Goal: Communication & Community: Participate in discussion

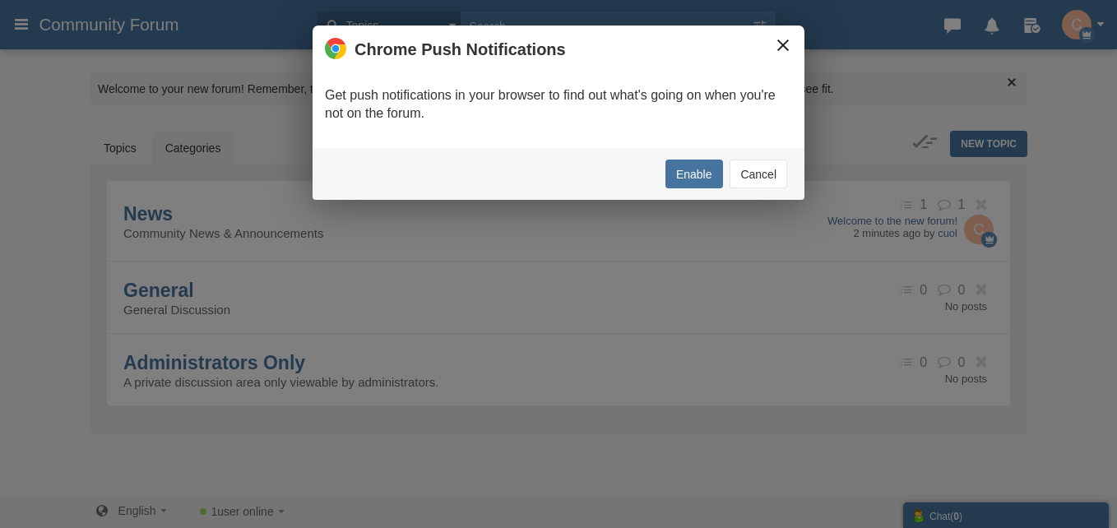
click at [781, 51] on button "×" at bounding box center [783, 45] width 18 height 18
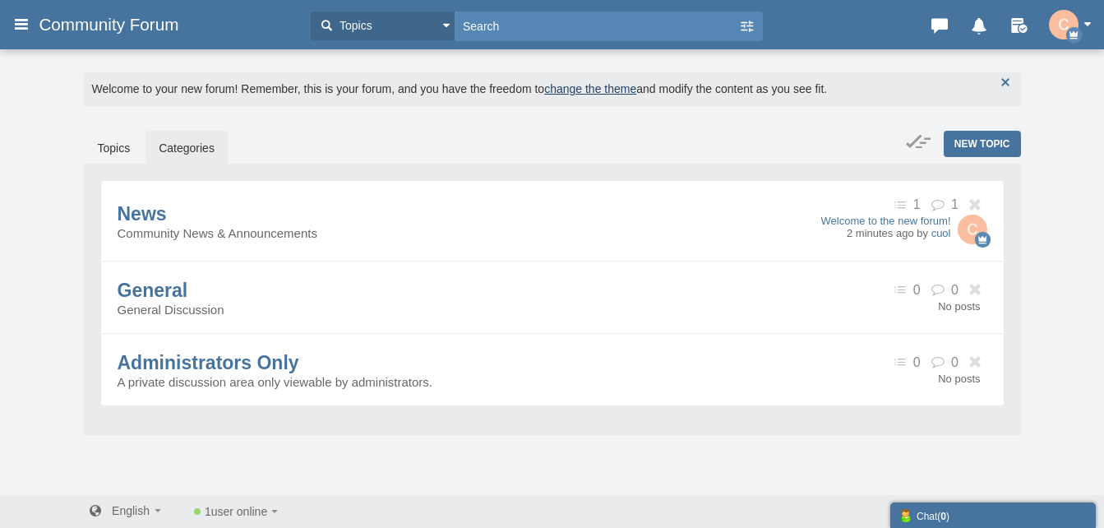
click at [997, 83] on button "button" at bounding box center [1006, 82] width 18 height 18
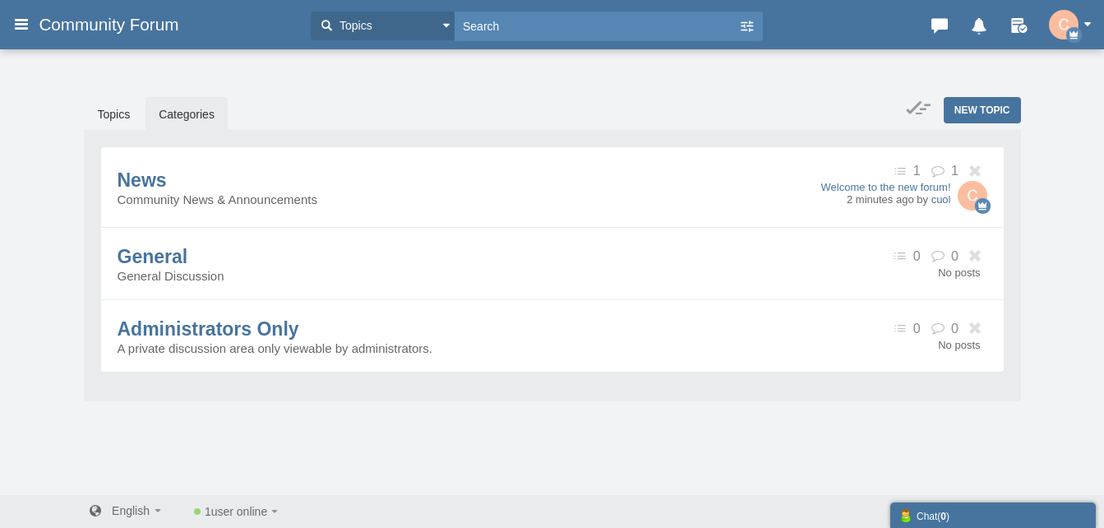
click at [27, 21] on icon at bounding box center [21, 24] width 18 height 30
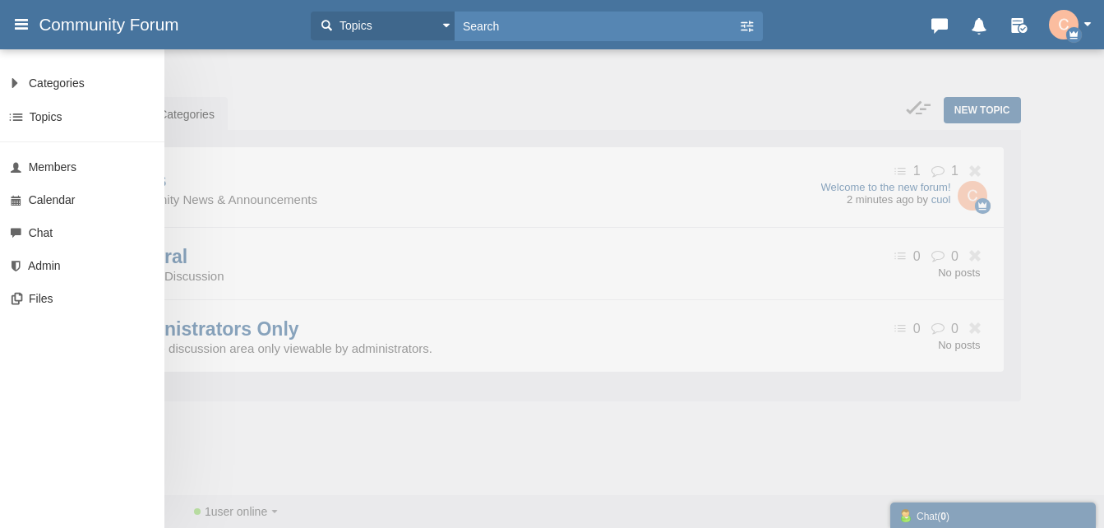
click at [279, 74] on div "Categories All Categories Categories News General Administrators Only Topics Se…" at bounding box center [552, 264] width 1104 height 528
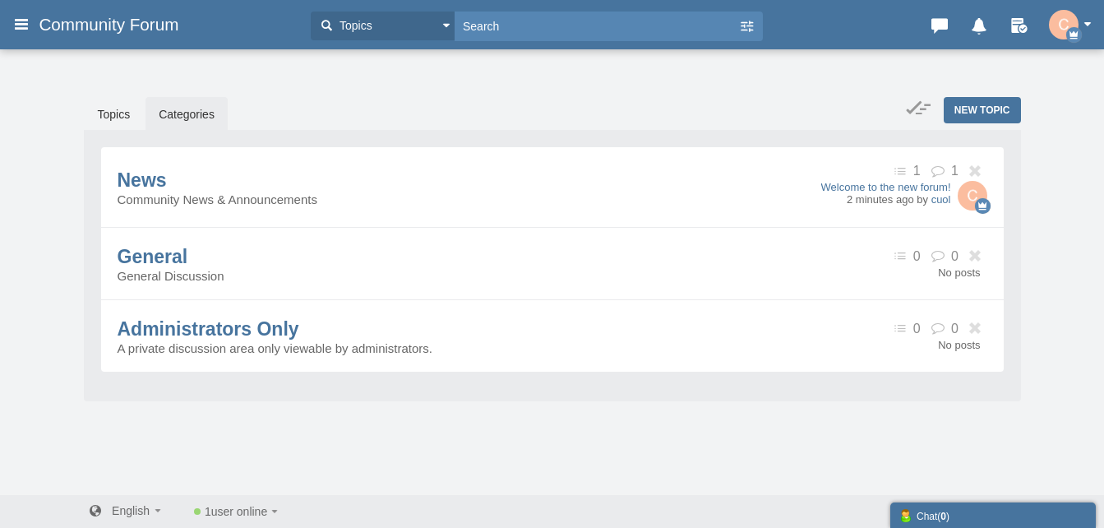
click at [25, 28] on icon at bounding box center [21, 24] width 18 height 30
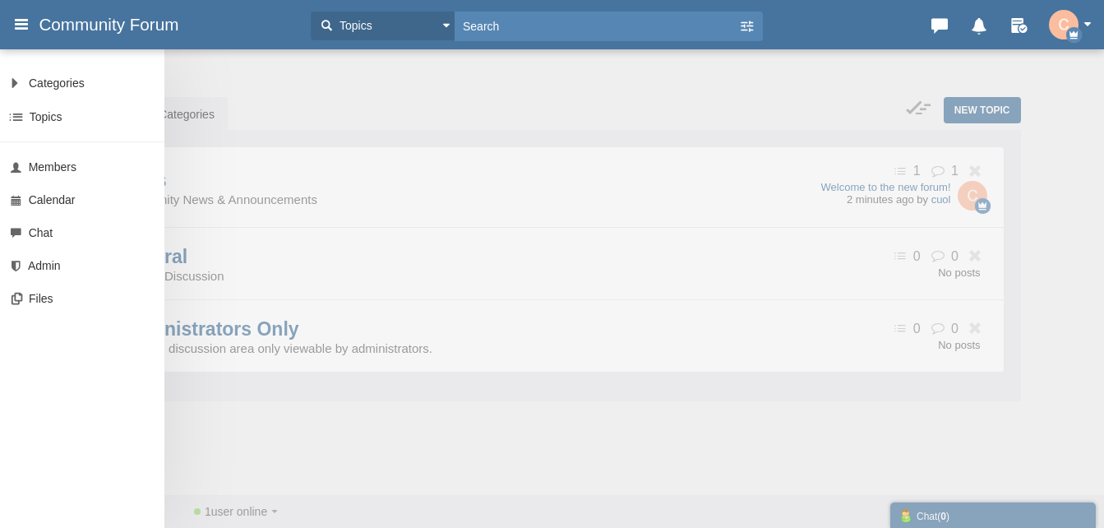
click at [712, 118] on div "Categories All Categories Categories News General Administrators Only Topics Se…" at bounding box center [552, 264] width 1104 height 528
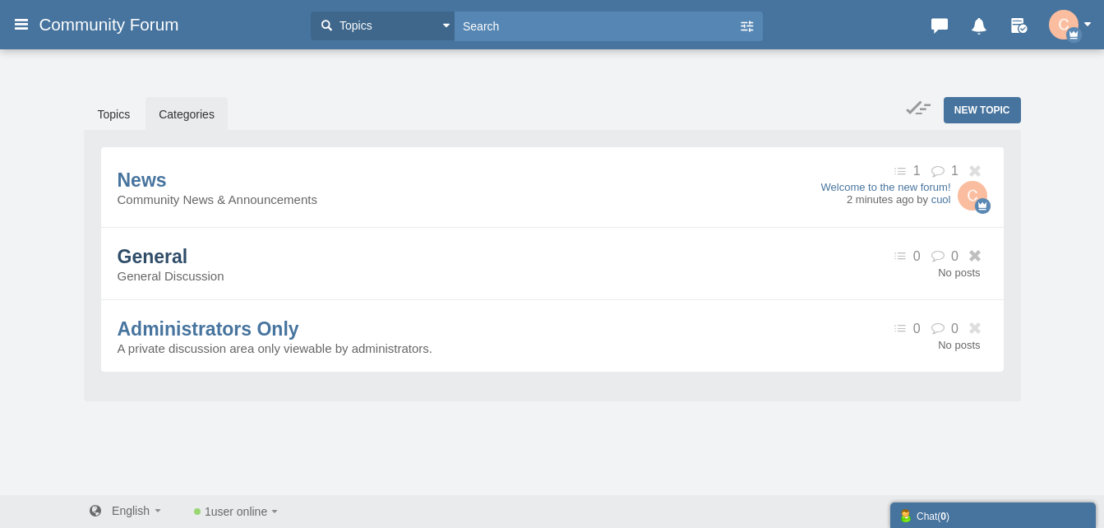
click at [186, 254] on span "General" at bounding box center [153, 256] width 71 height 21
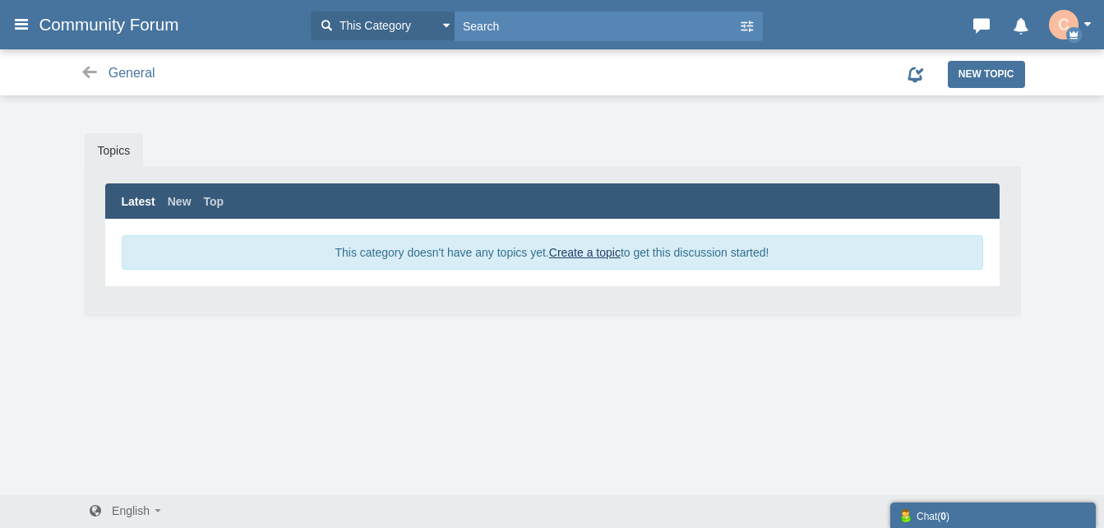
click at [568, 258] on link "Create a topic" at bounding box center [585, 252] width 72 height 13
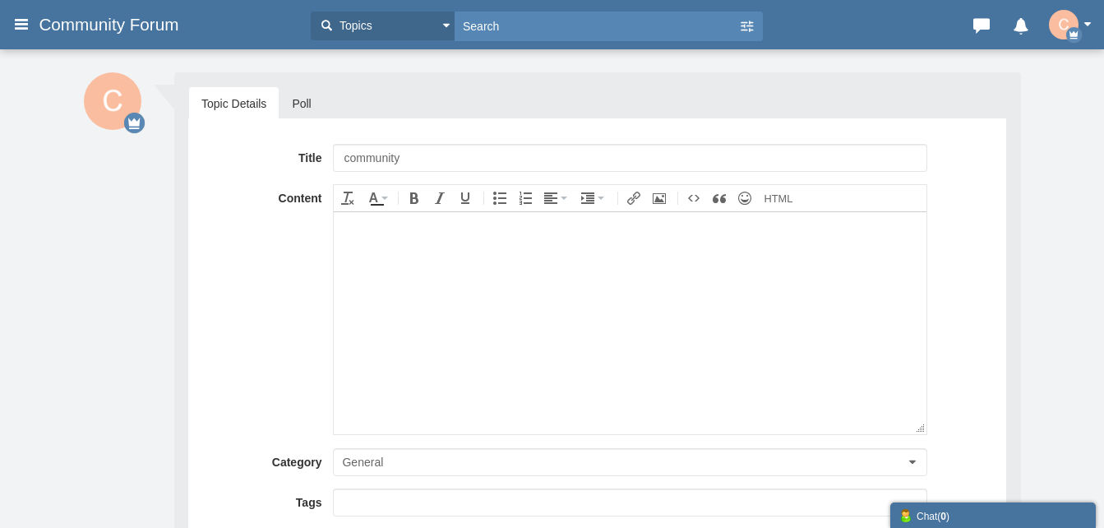
type input "community"
click at [472, 243] on body at bounding box center [630, 322] width 592 height 222
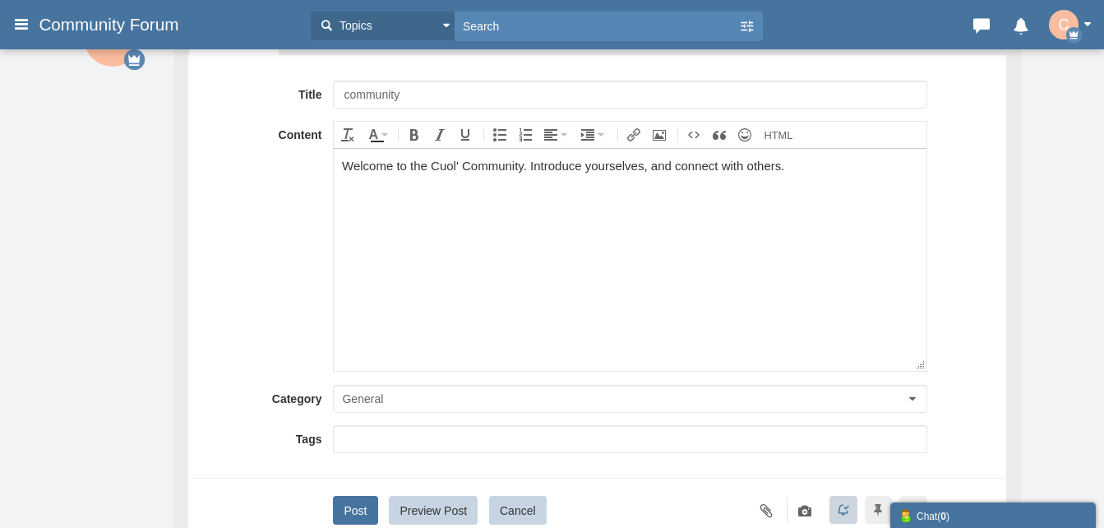
scroll to position [82, 0]
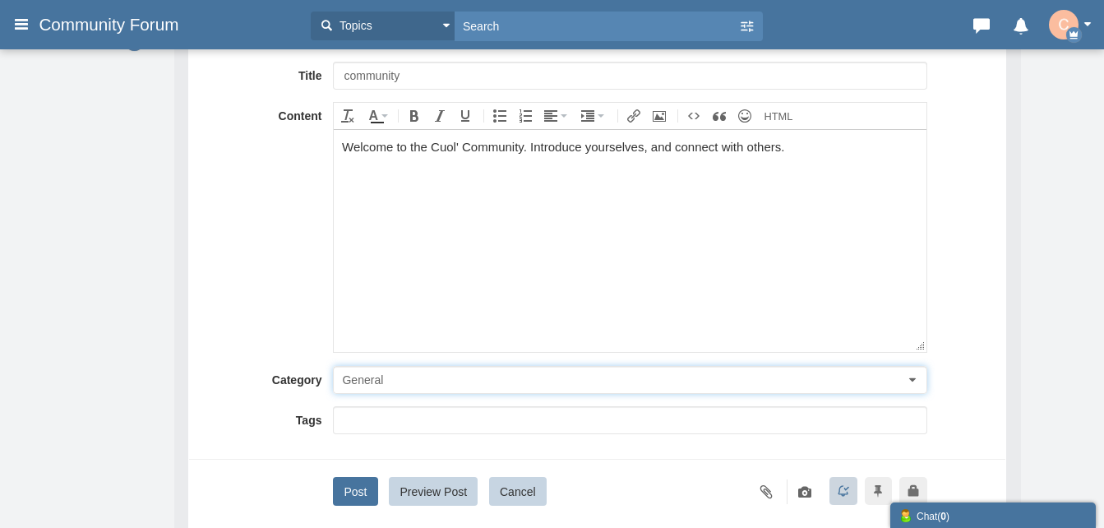
click at [467, 386] on button "General" at bounding box center [630, 380] width 594 height 28
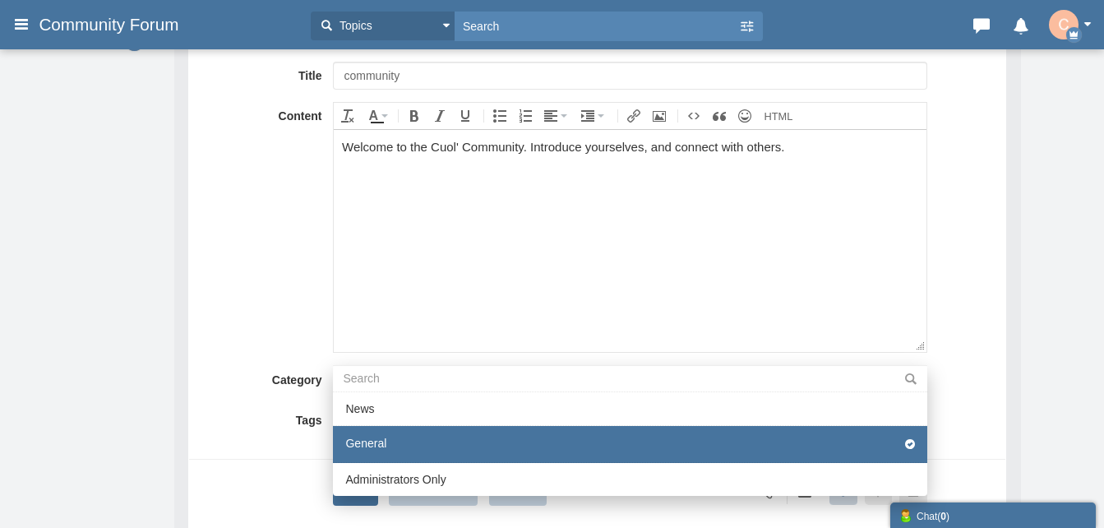
click at [925, 280] on body "Welcome to the Cuol' Community. Introduce yourselves, and connect with others." at bounding box center [630, 240] width 592 height 222
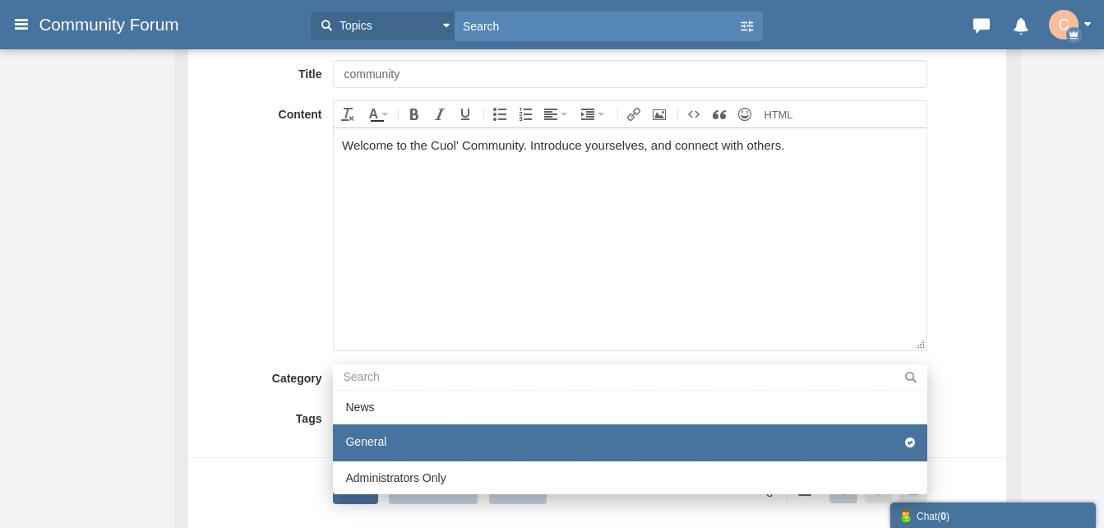
click at [1055, 303] on div "Messages are turned off. Enable them to send or receive messages. Enable Messag…" at bounding box center [552, 289] width 1104 height 651
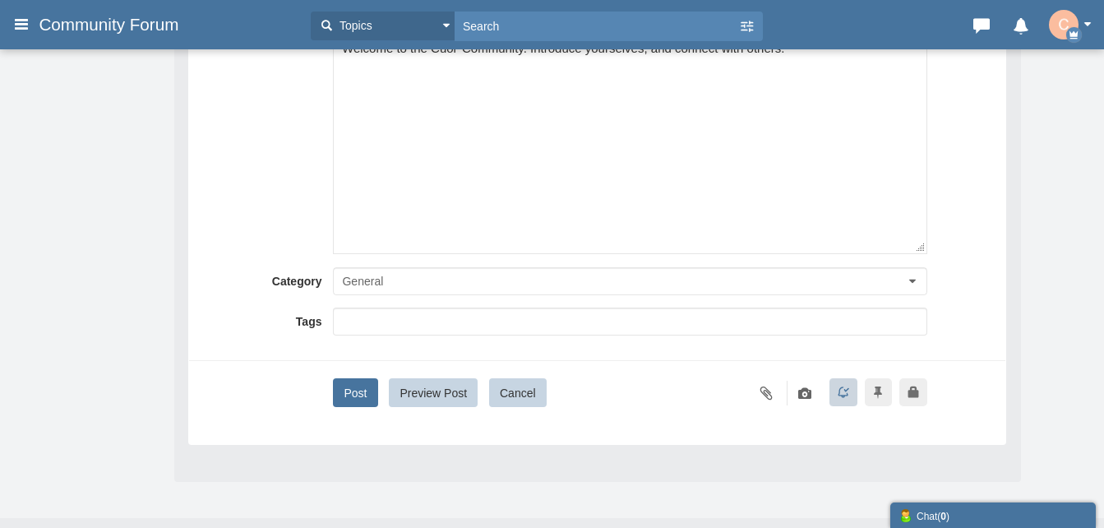
scroll to position [208, 0]
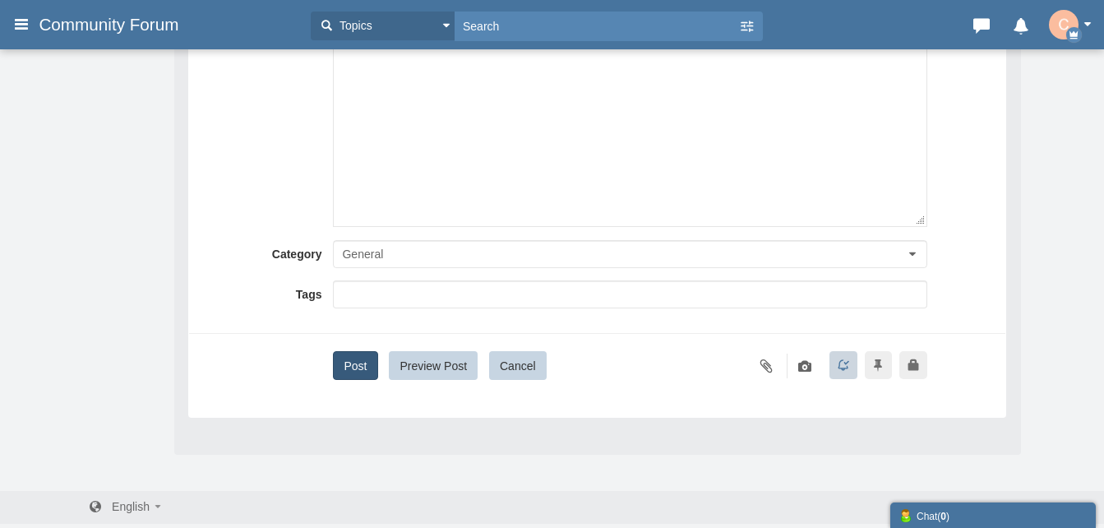
click at [361, 372] on button "Post" at bounding box center [355, 365] width 44 height 29
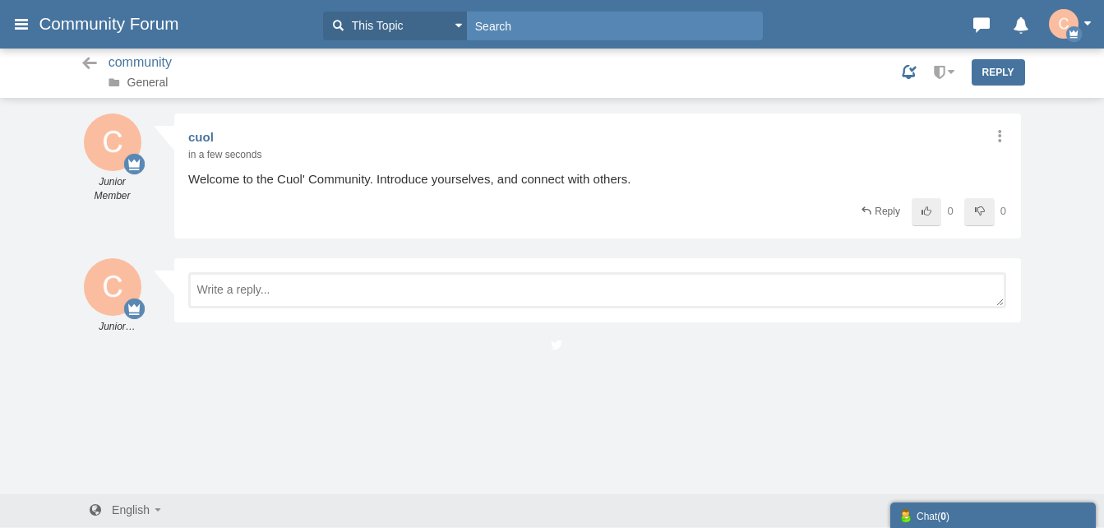
scroll to position [2, 0]
click at [85, 65] on icon at bounding box center [90, 63] width 21 height 16
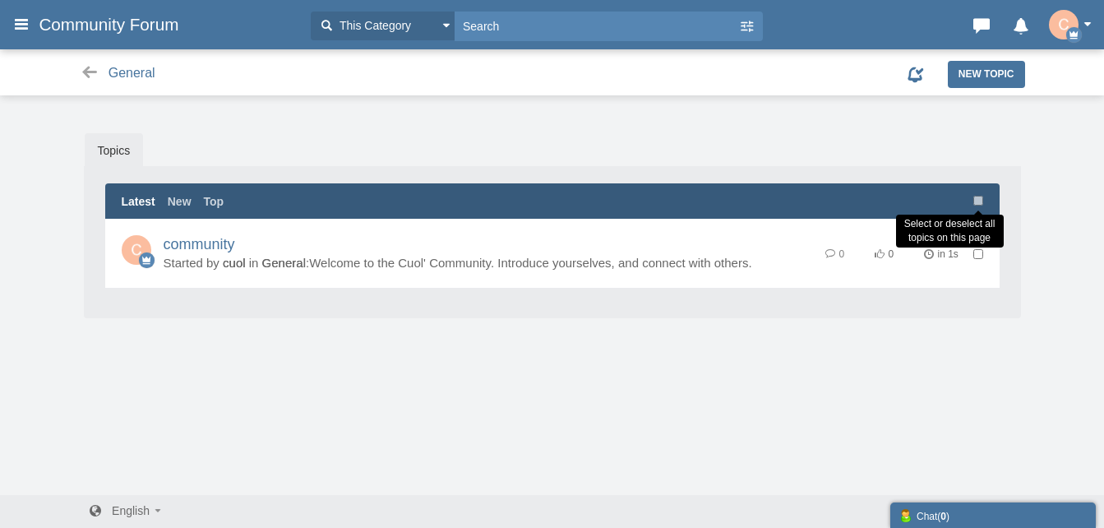
click at [978, 195] on span at bounding box center [978, 199] width 10 height 13
click at [979, 177] on div "Categories Latest New Top community Started by cuol in General : Welcome to the…" at bounding box center [552, 242] width 937 height 152
click at [99, 62] on div "General" at bounding box center [450, 71] width 756 height 25
click at [87, 79] on icon at bounding box center [90, 72] width 21 height 16
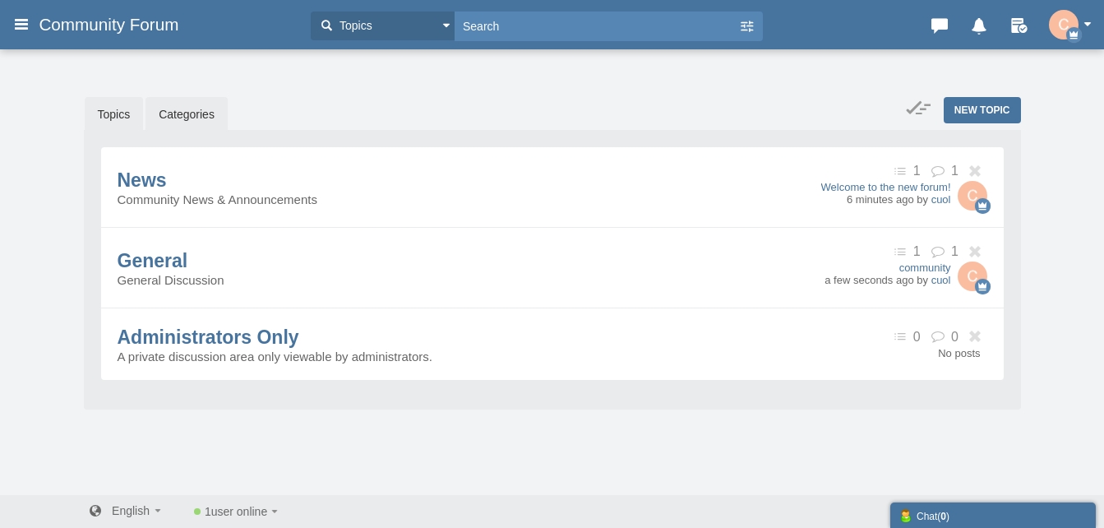
click at [109, 121] on link "Topics" at bounding box center [114, 114] width 59 height 35
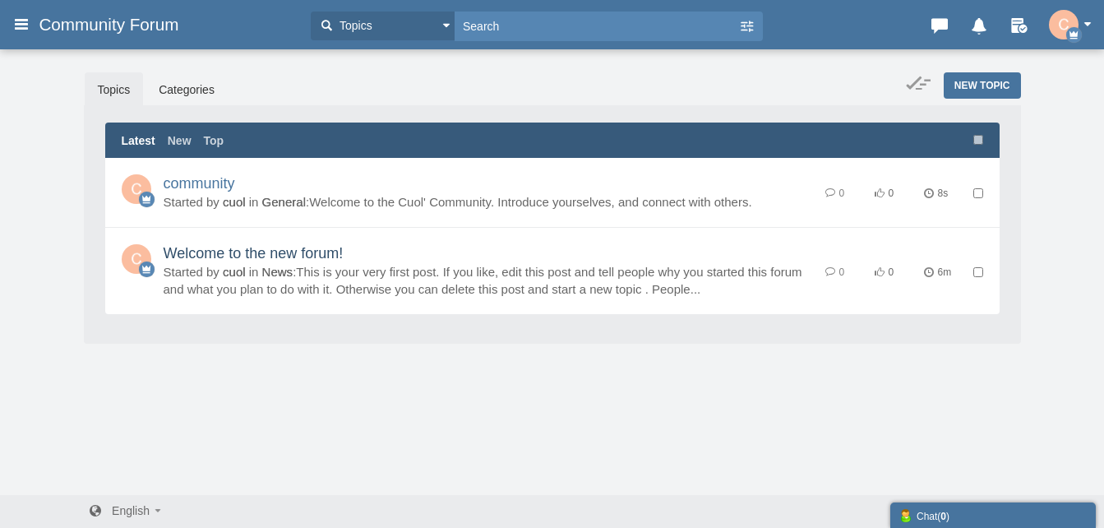
click at [344, 261] on link "Welcome to the new forum!" at bounding box center [254, 253] width 180 height 16
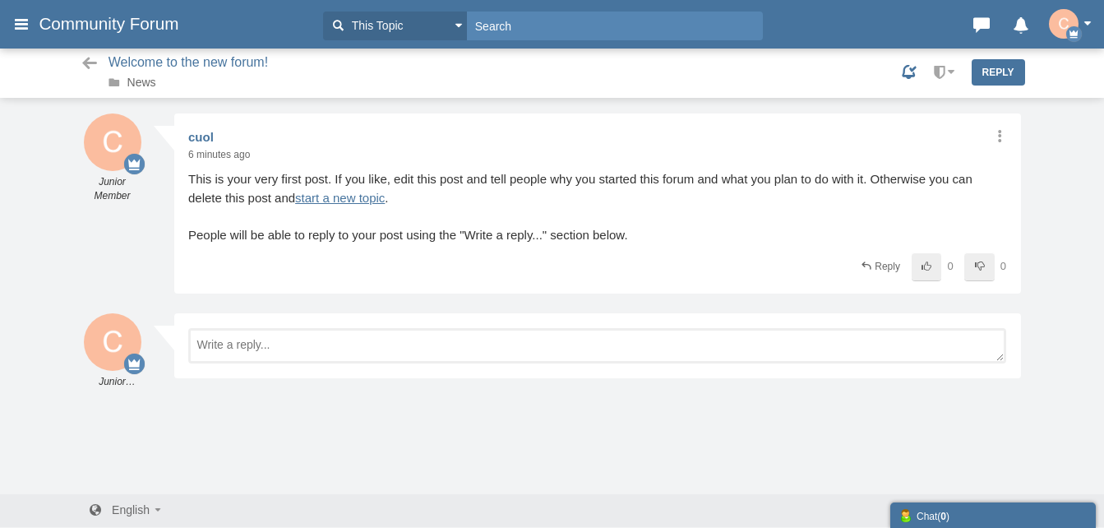
scroll to position [2, 0]
drag, startPoint x: 1000, startPoint y: 139, endPoint x: 995, endPoint y: 146, distance: 8.9
click at [997, 144] on div "Share Edit Move Delete Change Ownership Report cuol Junior Member 6 minutes ago" at bounding box center [597, 203] width 847 height 180
drag, startPoint x: 995, startPoint y: 146, endPoint x: 996, endPoint y: 137, distance: 9.1
click at [996, 137] on icon at bounding box center [999, 134] width 16 height 13
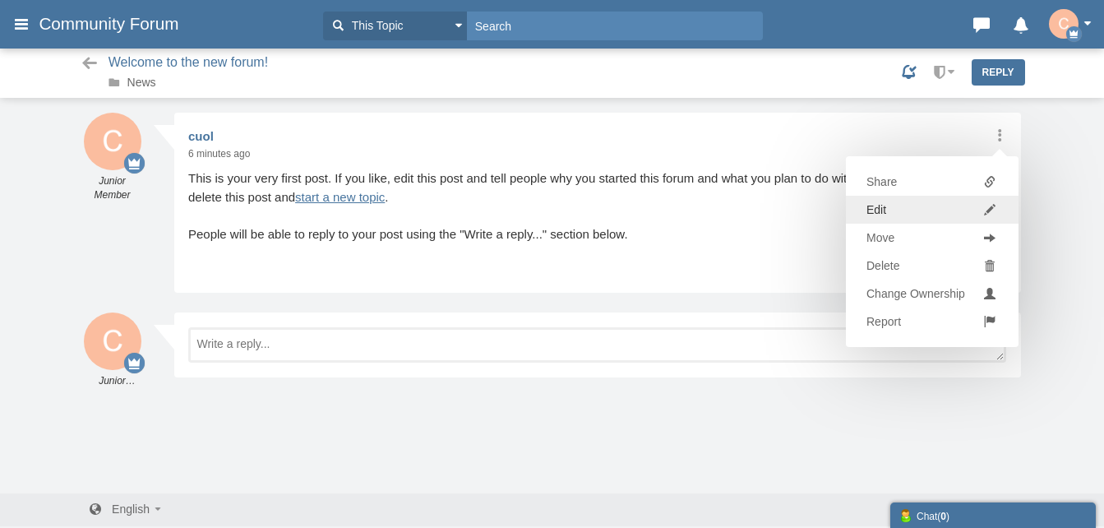
click at [911, 207] on link "Edit" at bounding box center [932, 210] width 173 height 28
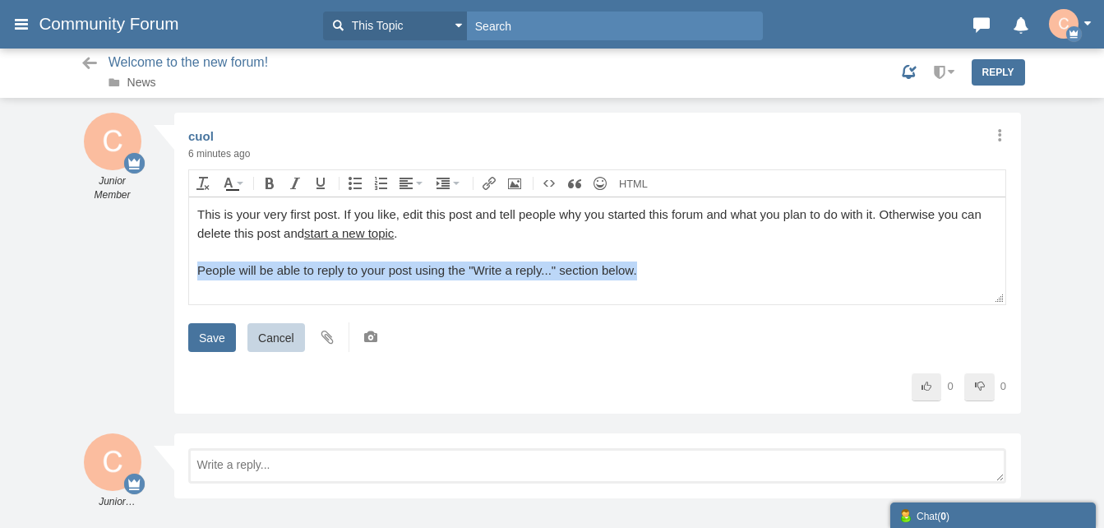
drag, startPoint x: 717, startPoint y: 281, endPoint x: 82, endPoint y: 264, distance: 635.0
click at [189, 264] on html "This is your very first post. If you like, edit this post and tell people why y…" at bounding box center [597, 250] width 816 height 107
click at [707, 263] on div "This is your very first post. If you like, edit this post and tell people why y…" at bounding box center [597, 243] width 800 height 74
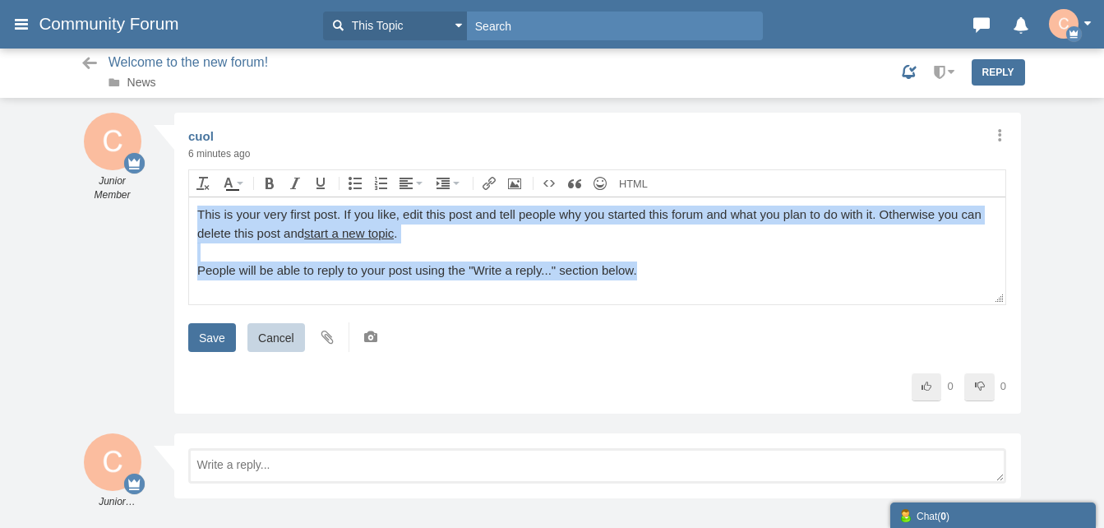
drag, startPoint x: 719, startPoint y: 271, endPoint x: 377, endPoint y: 404, distance: 366.8
click at [189, 206] on html "This is your very first post. If you like, edit this post and tell people why y…" at bounding box center [597, 250] width 816 height 107
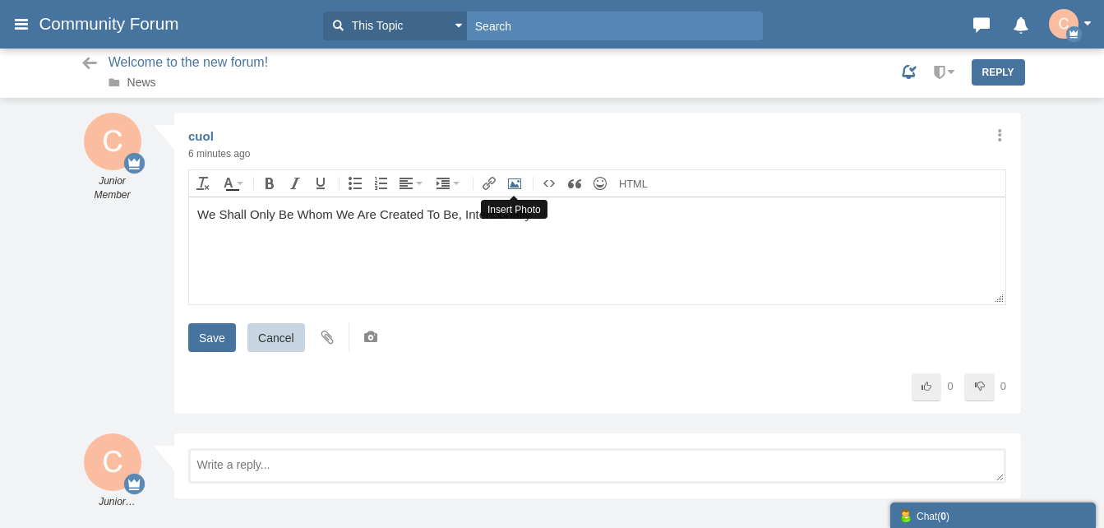
click at [520, 180] on icon "Insert Photo" at bounding box center [514, 183] width 13 height 13
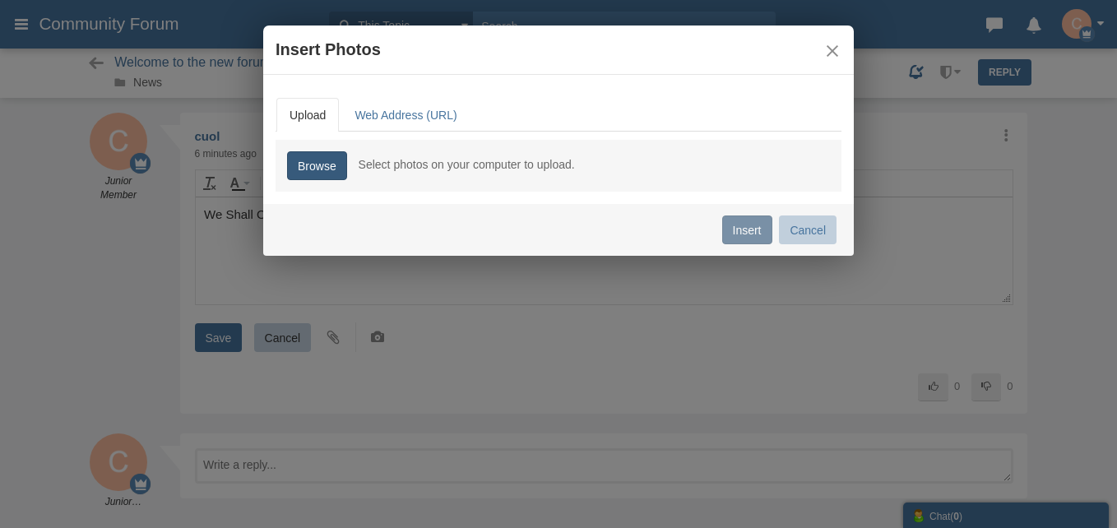
click at [324, 173] on link "Browse" at bounding box center [317, 165] width 60 height 29
type input "C:\fakepath\IMG_4873.JPG"
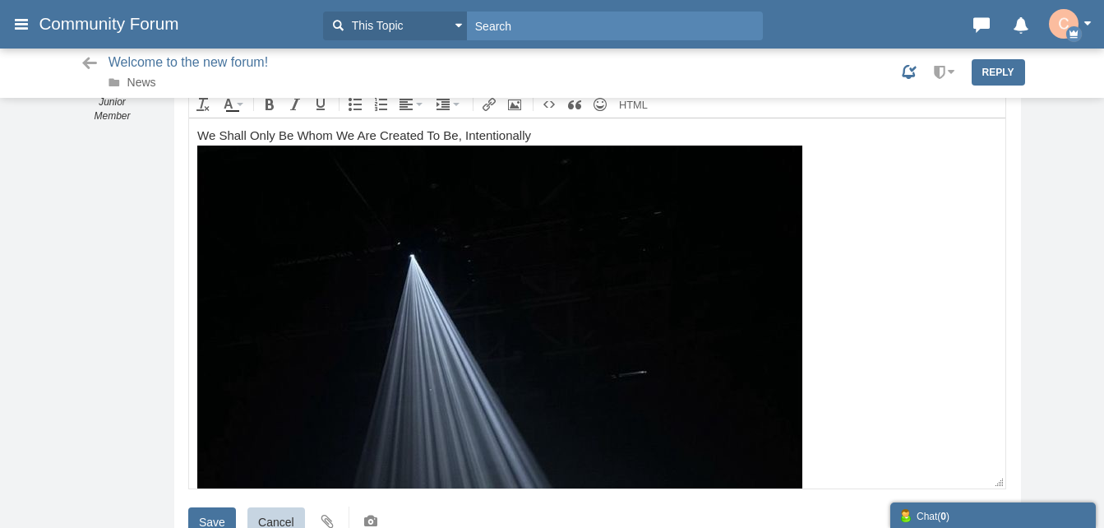
scroll to position [77, 0]
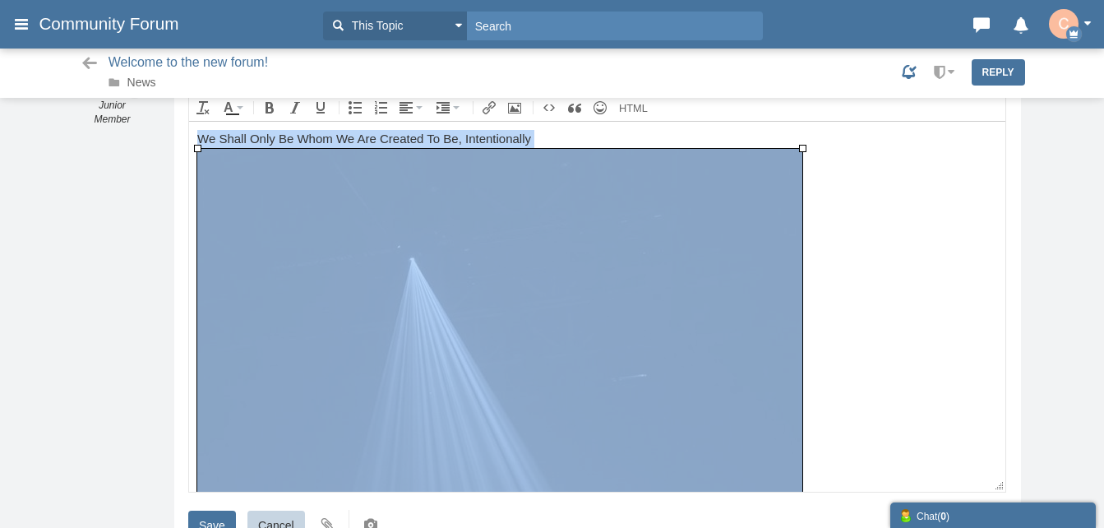
drag, startPoint x: 442, startPoint y: 280, endPoint x: 444, endPoint y: 183, distance: 97.0
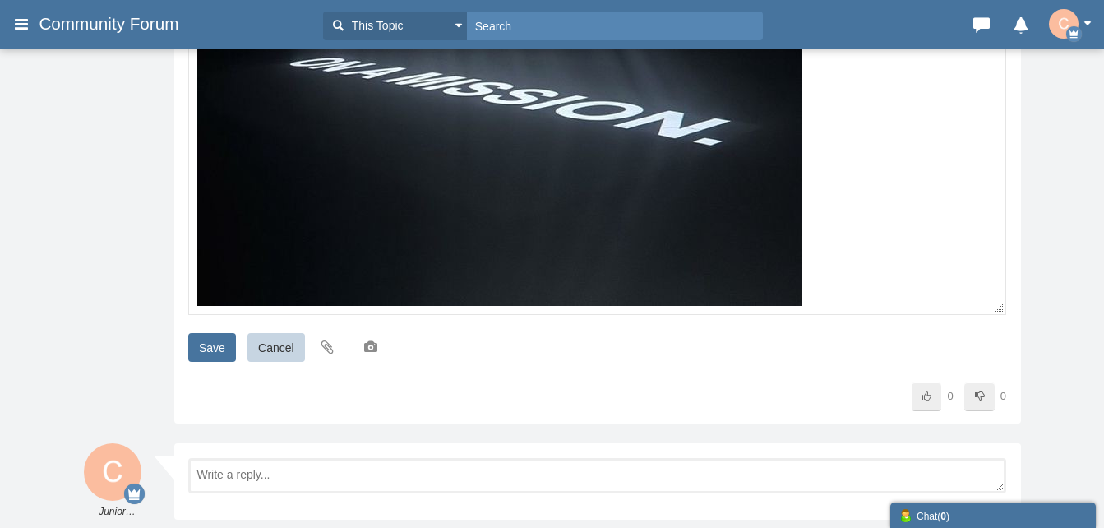
scroll to position [324, 0]
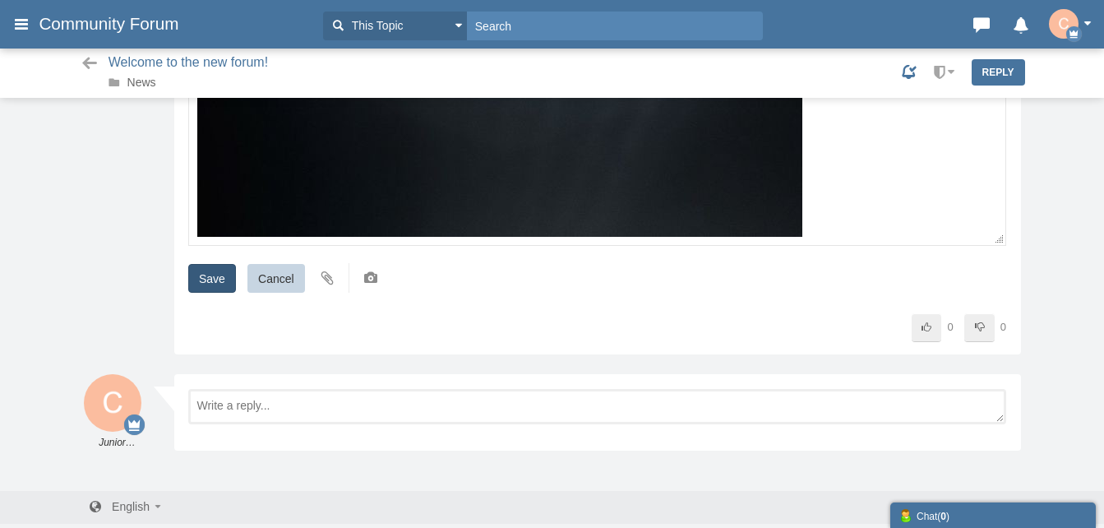
click at [218, 284] on input "Save" at bounding box center [212, 278] width 48 height 29
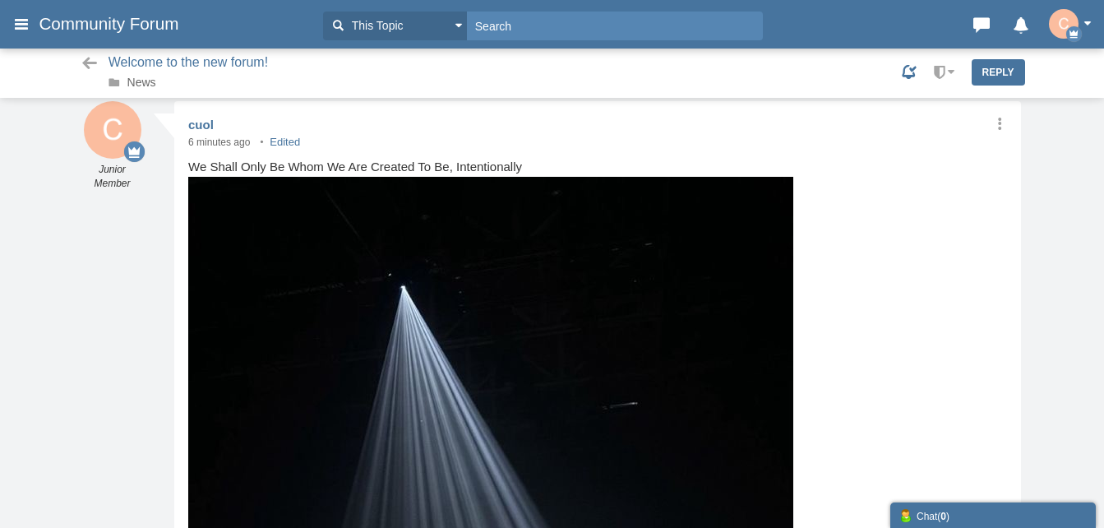
scroll to position [0, 0]
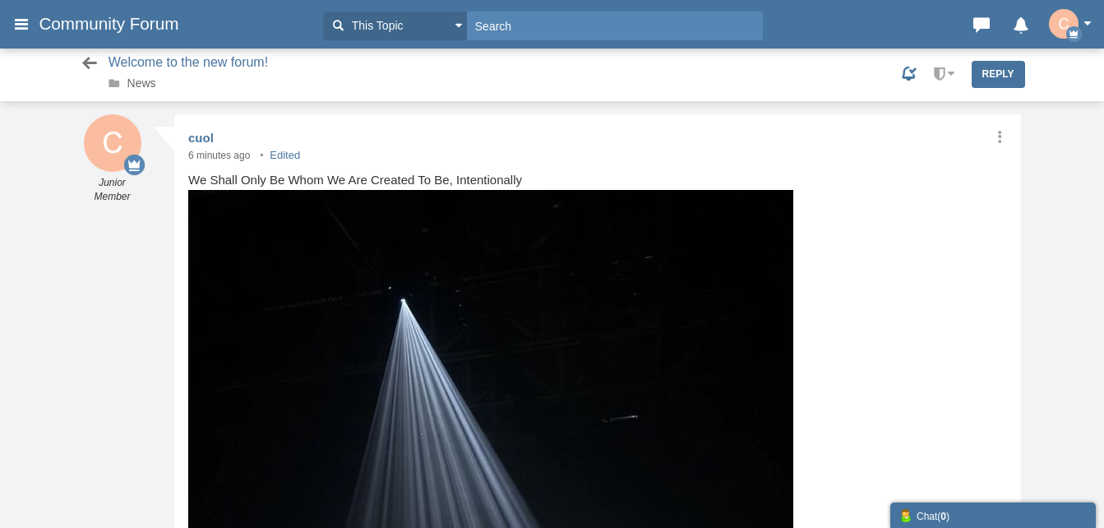
click at [95, 66] on icon at bounding box center [90, 63] width 21 height 16
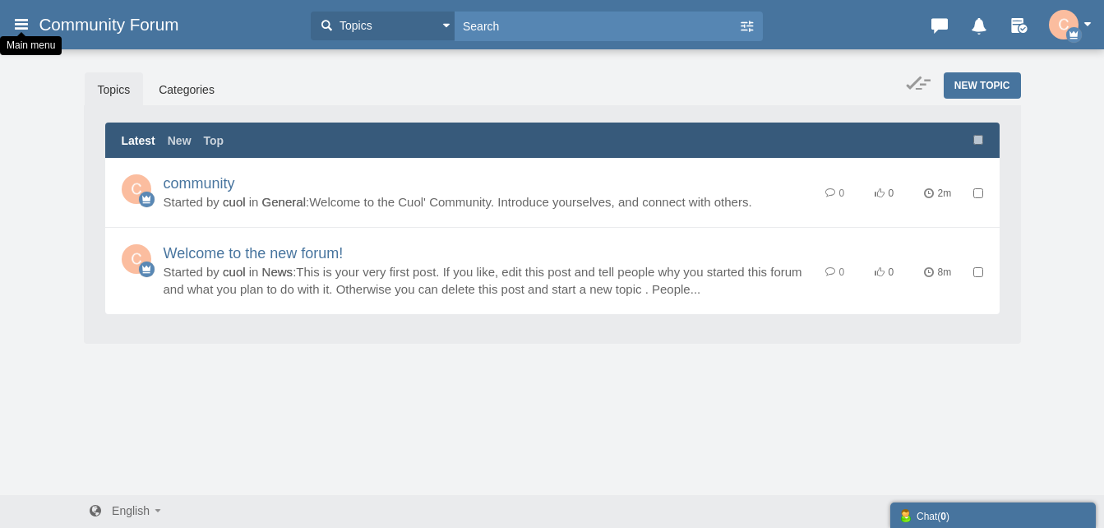
click at [16, 25] on icon at bounding box center [21, 24] width 18 height 30
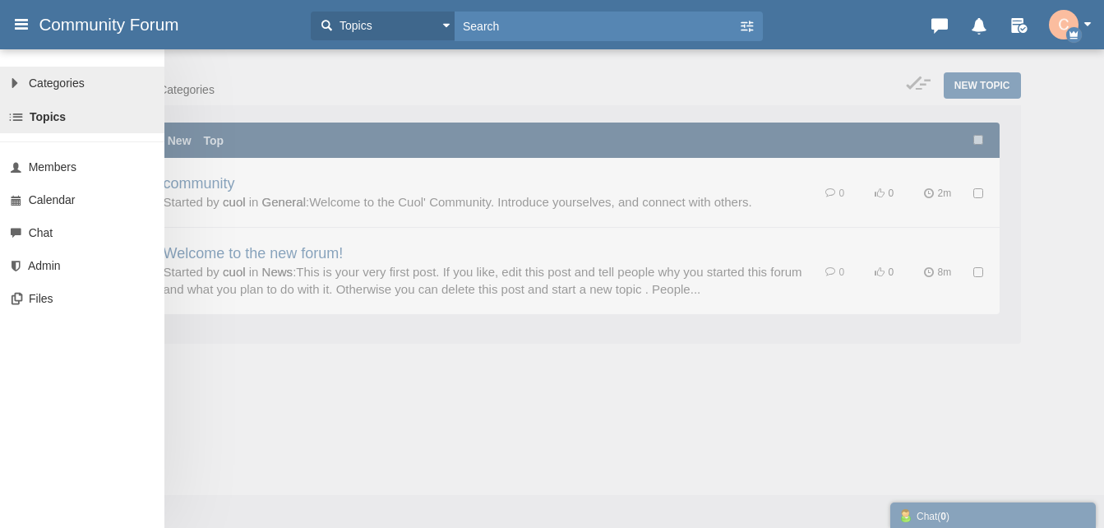
click at [86, 89] on link "All Categories Categories" at bounding box center [82, 83] width 164 height 33
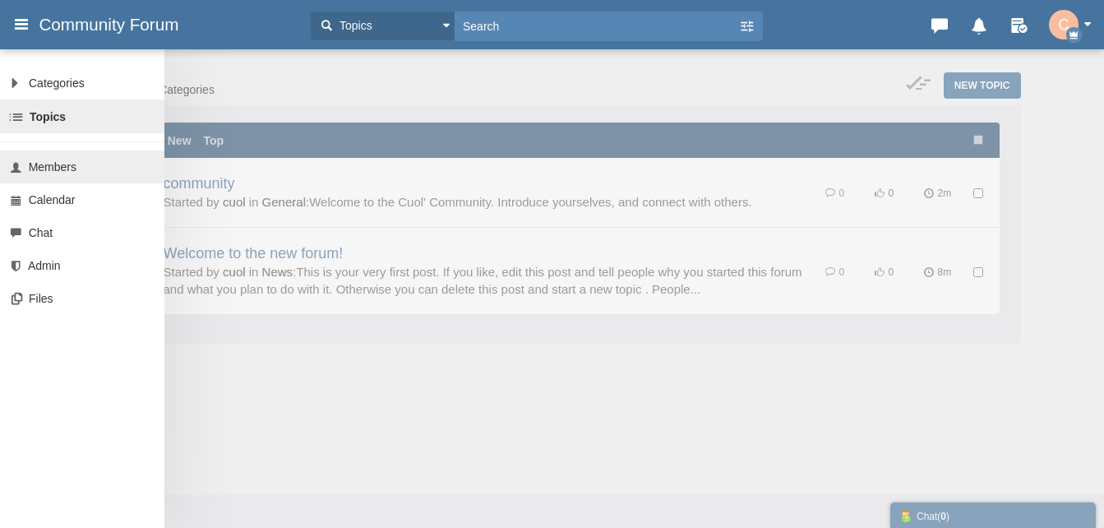
click at [34, 168] on span "Members" at bounding box center [53, 166] width 48 height 13
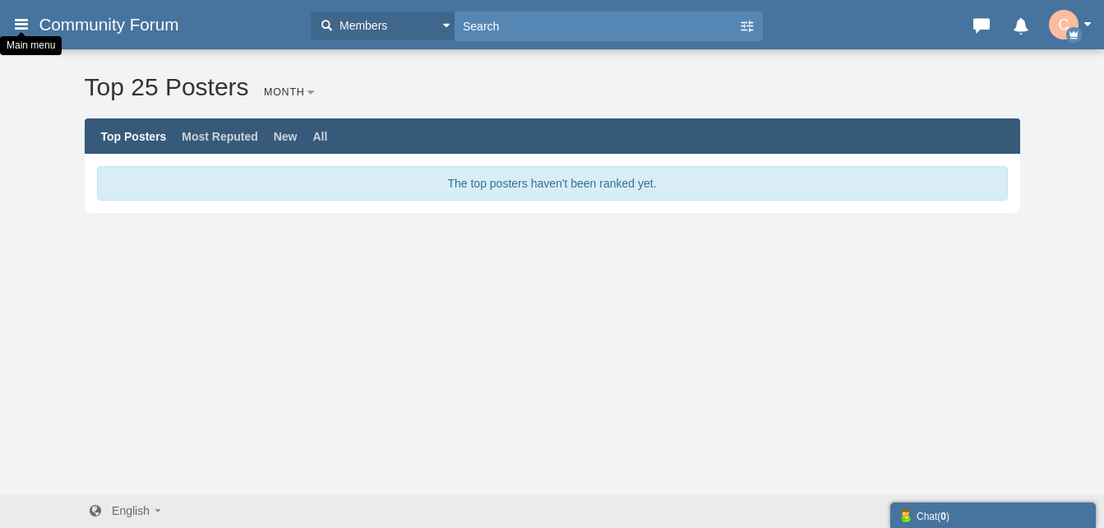
click at [21, 18] on icon at bounding box center [21, 24] width 18 height 30
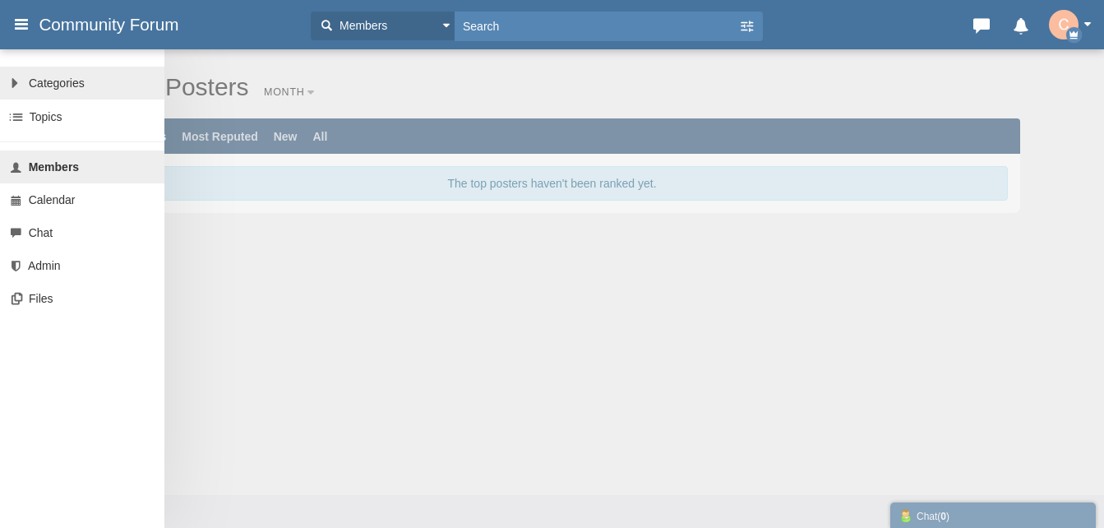
click at [72, 84] on span "Categories" at bounding box center [57, 82] width 56 height 13
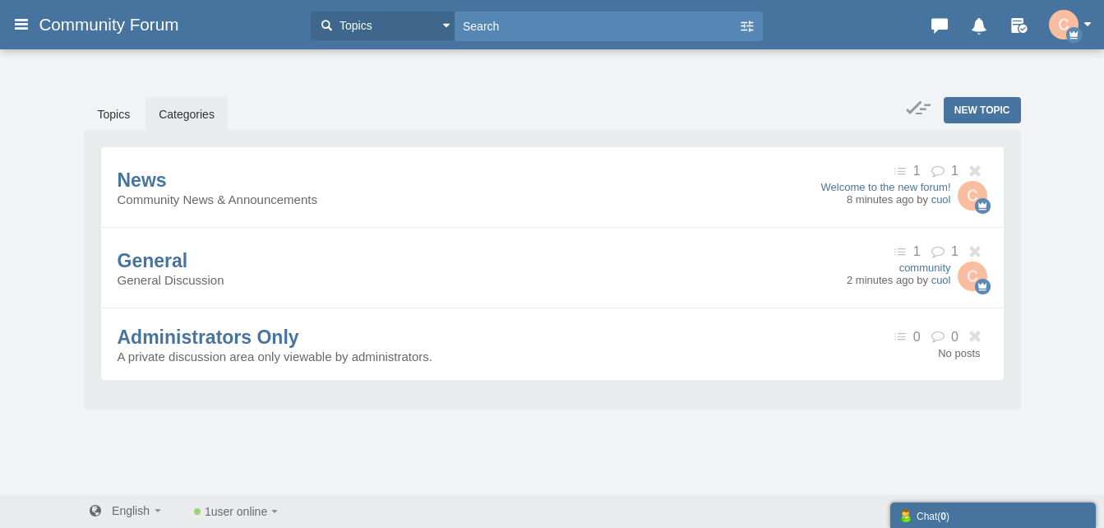
click at [1055, 24] on img "button" at bounding box center [1064, 25] width 30 height 30
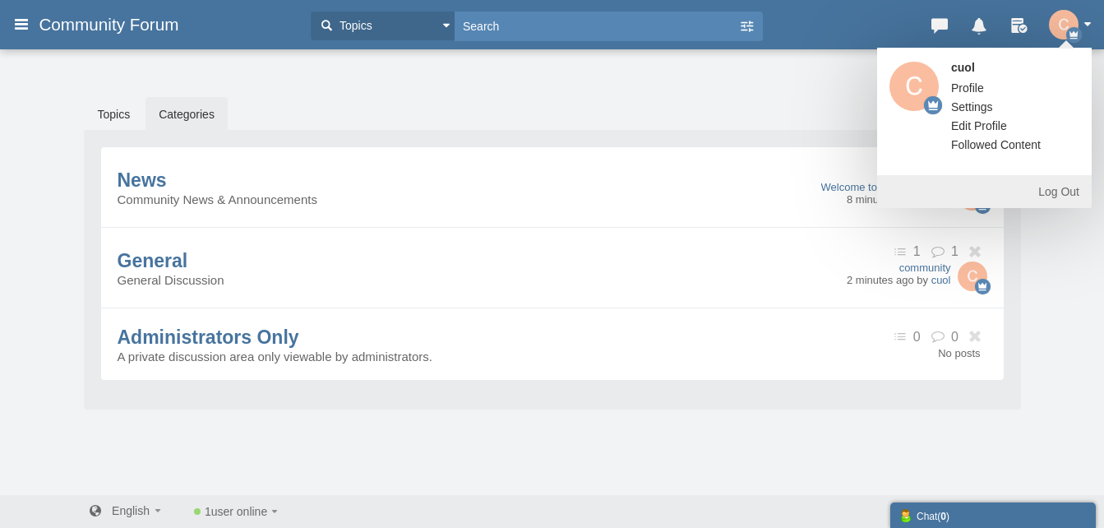
click at [1084, 25] on span "button" at bounding box center [1088, 24] width 8 height 4
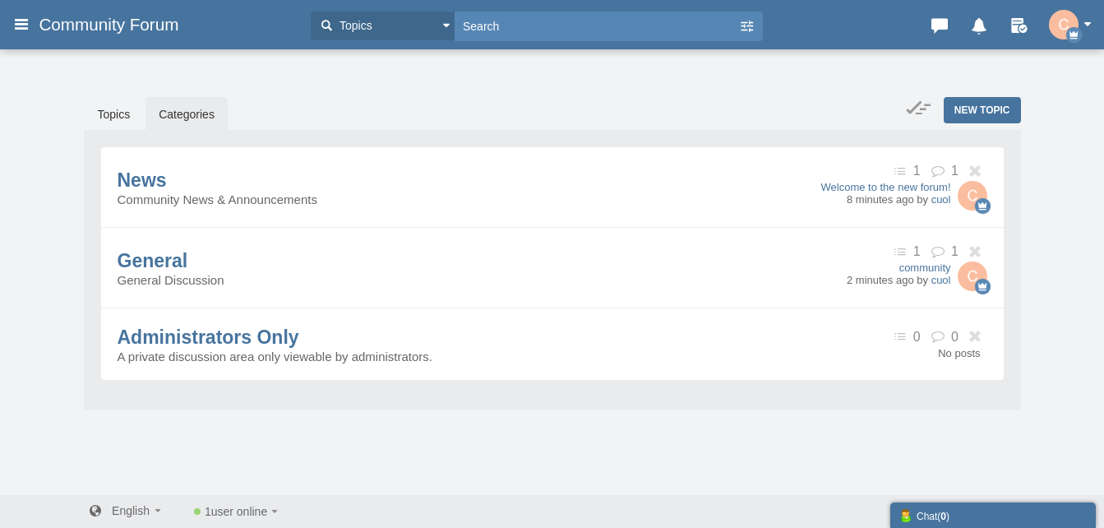
click at [1085, 24] on span "button" at bounding box center [1088, 24] width 8 height 4
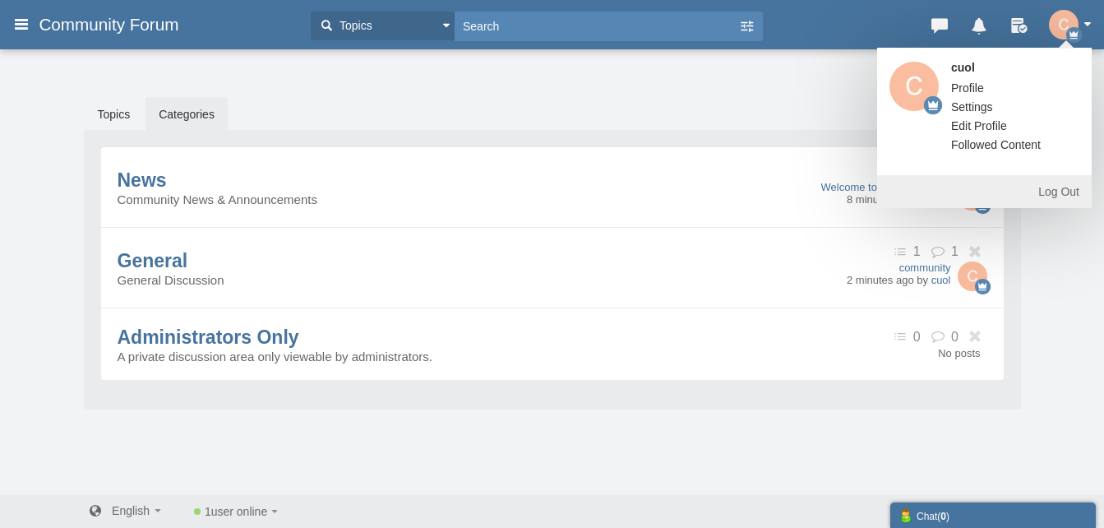
click at [973, 103] on link "Settings" at bounding box center [972, 107] width 67 height 16
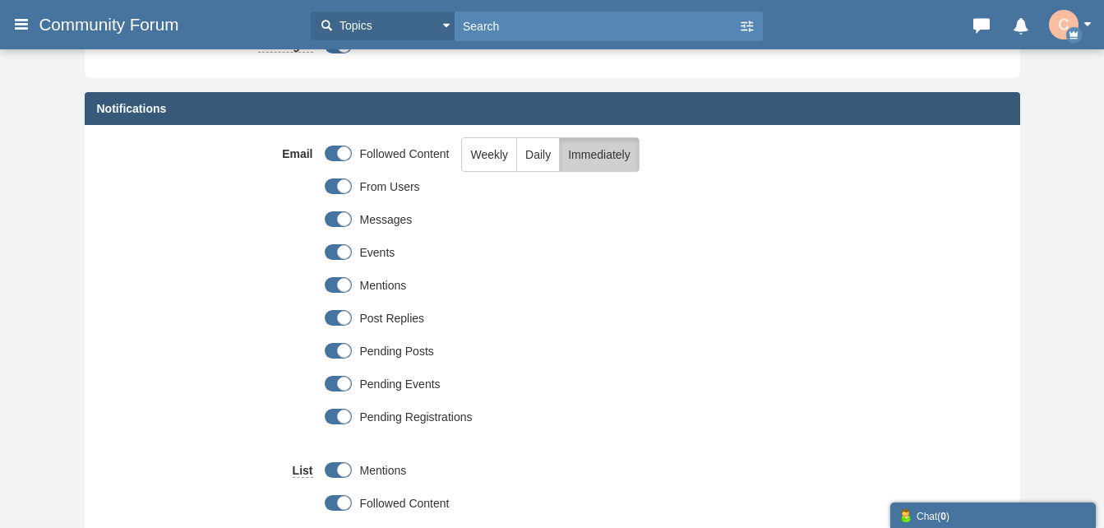
scroll to position [329, 0]
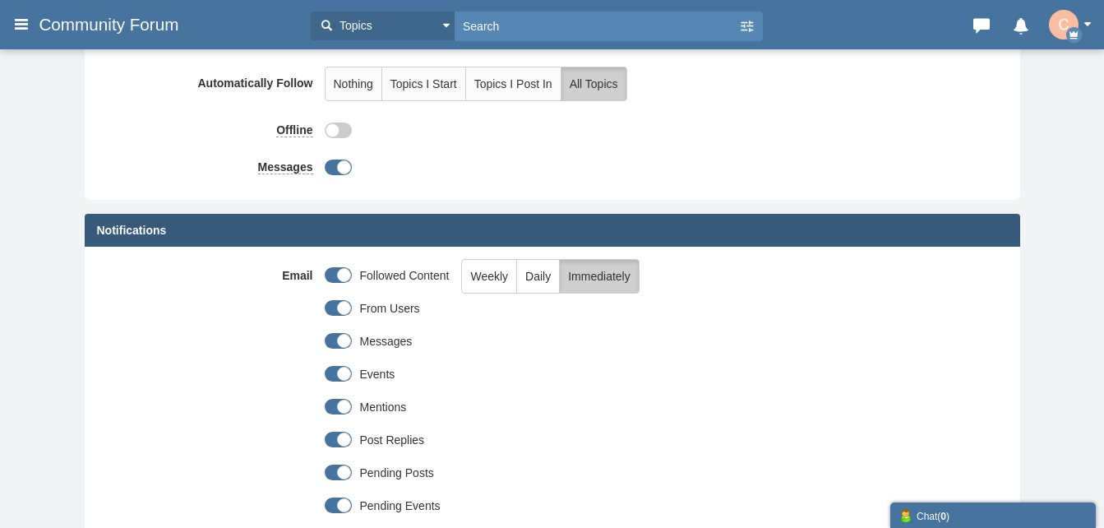
click at [353, 133] on div at bounding box center [553, 126] width 456 height 24
click at [340, 135] on span at bounding box center [338, 131] width 27 height 16
click at [0, 0] on input "checkbox" at bounding box center [0, 0] width 0 height 0
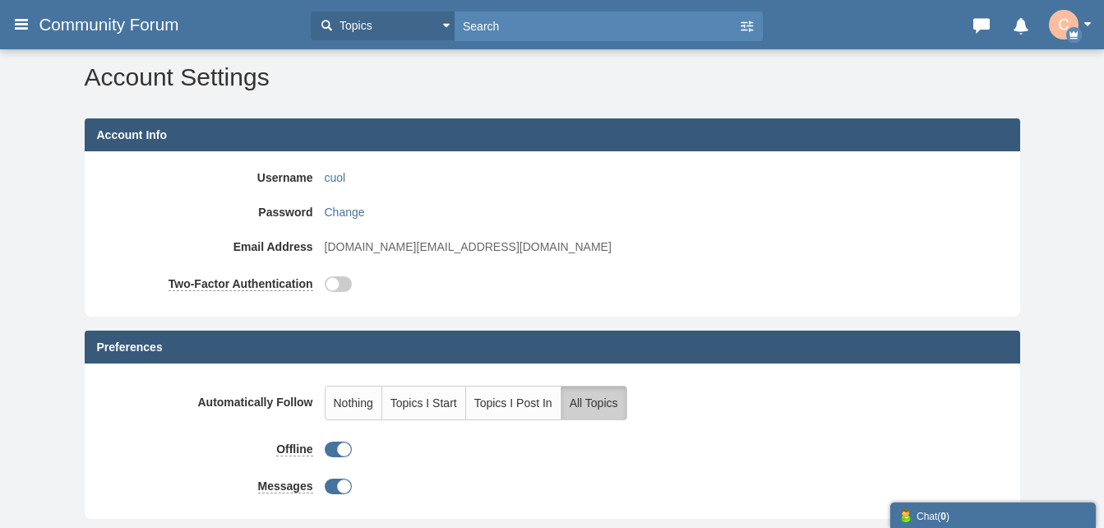
scroll to position [0, 0]
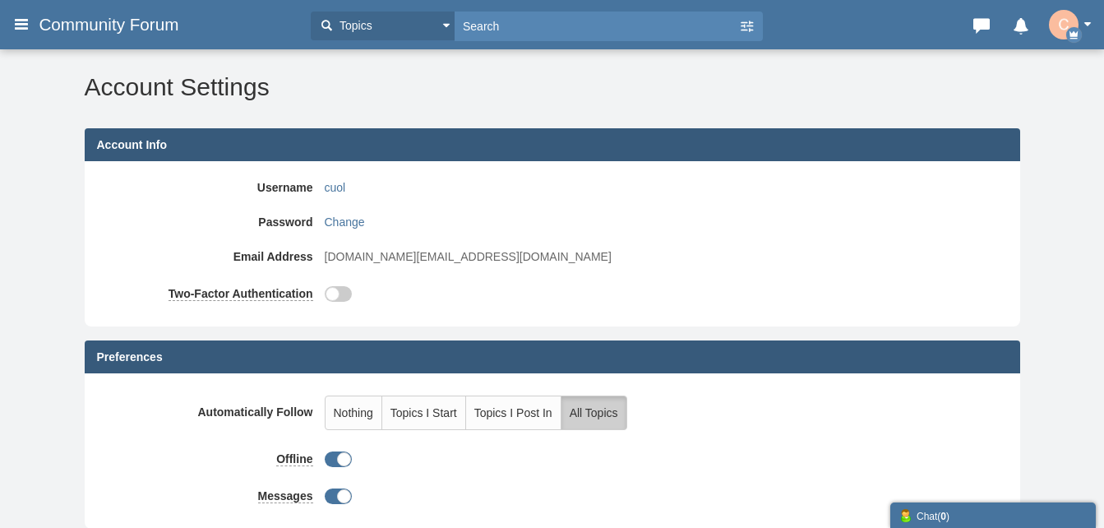
click at [453, 30] on button "Topics" at bounding box center [383, 26] width 144 height 29
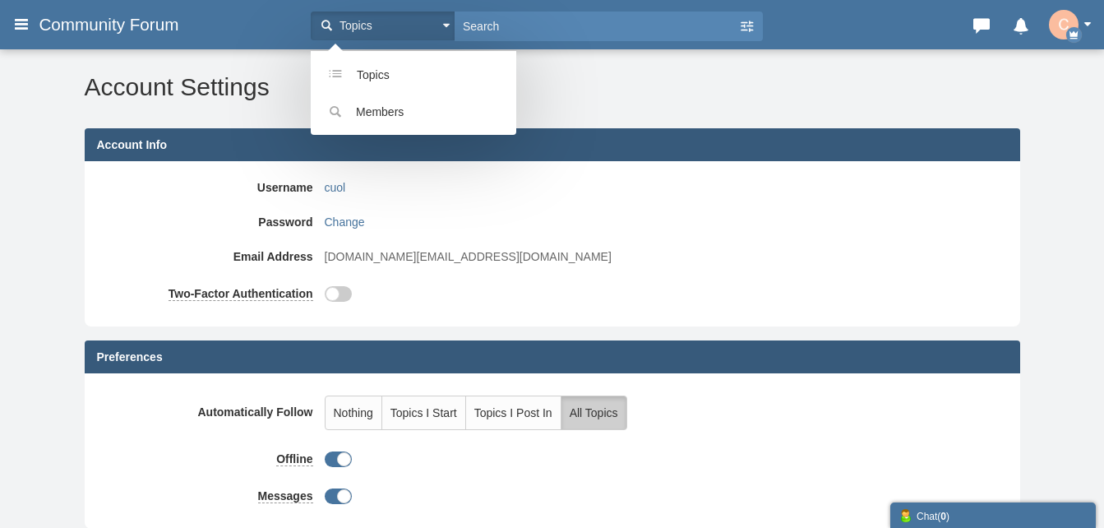
click at [575, 83] on h2 "Account Settings" at bounding box center [553, 86] width 936 height 27
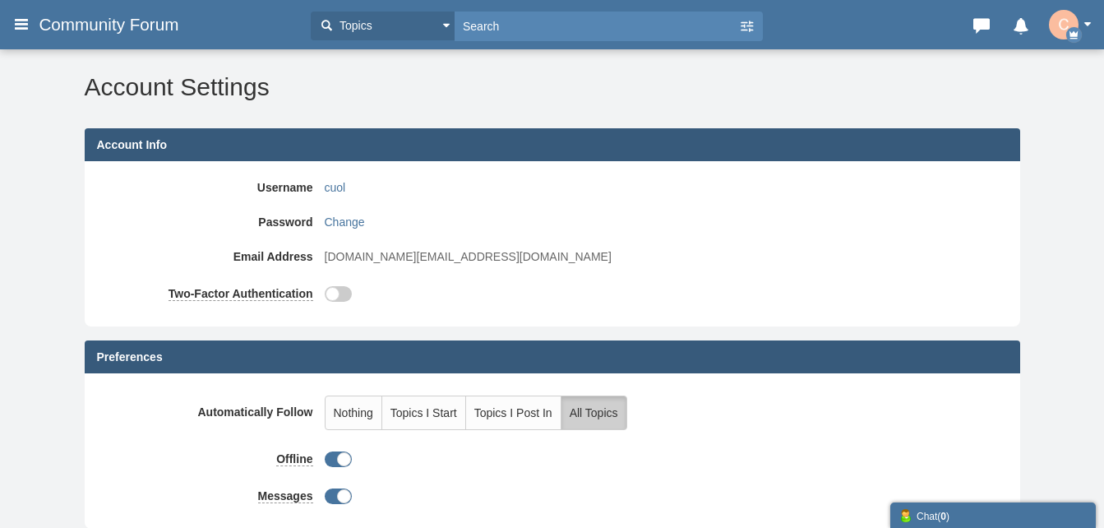
click at [38, 26] on h3 "Community Forum" at bounding box center [166, 25] width 272 height 30
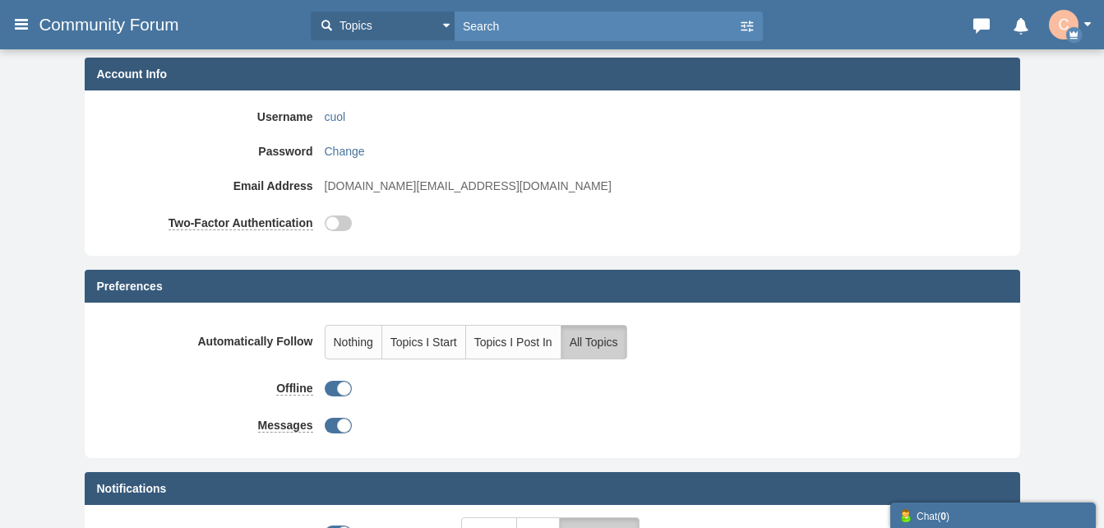
scroll to position [164, 0]
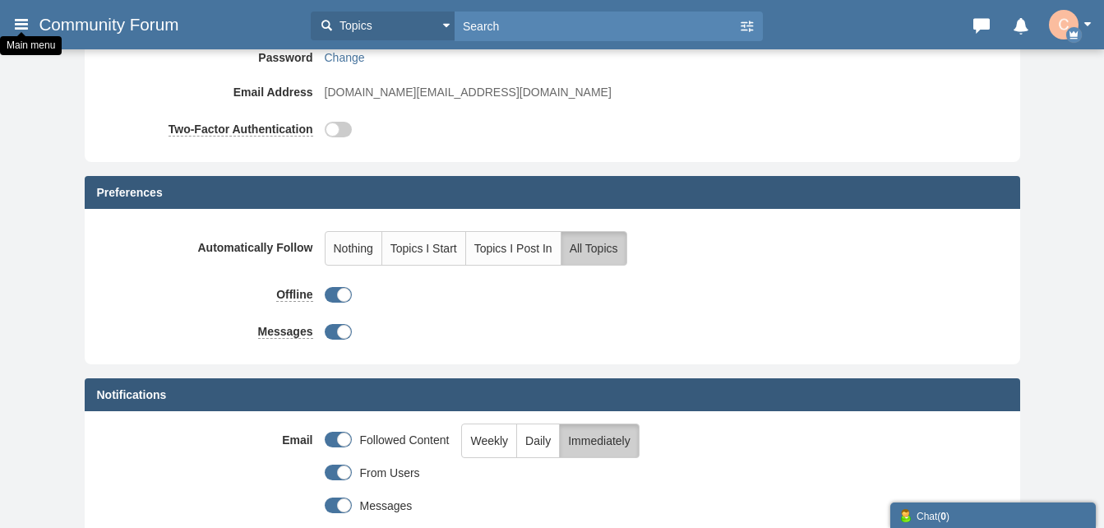
click at [15, 30] on icon at bounding box center [21, 24] width 18 height 30
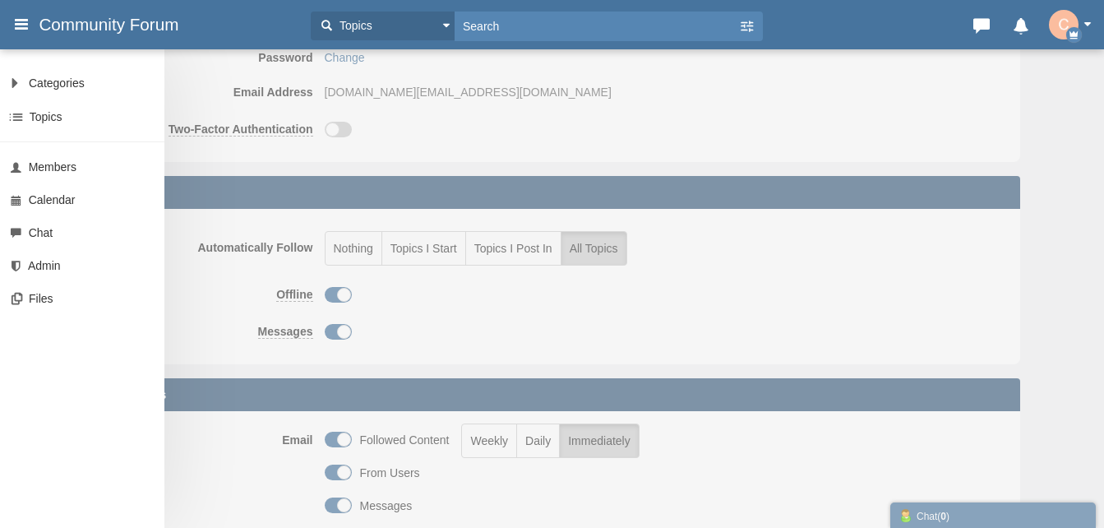
click at [37, 39] on h3 "Community Forum" at bounding box center [166, 25] width 272 height 30
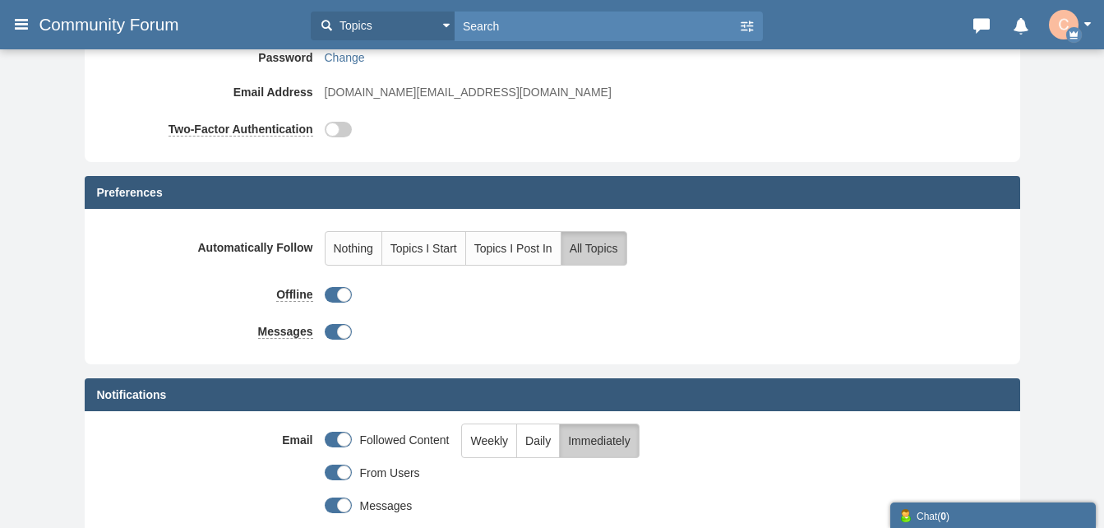
click at [37, 39] on h3 "Community Forum" at bounding box center [166, 25] width 272 height 30
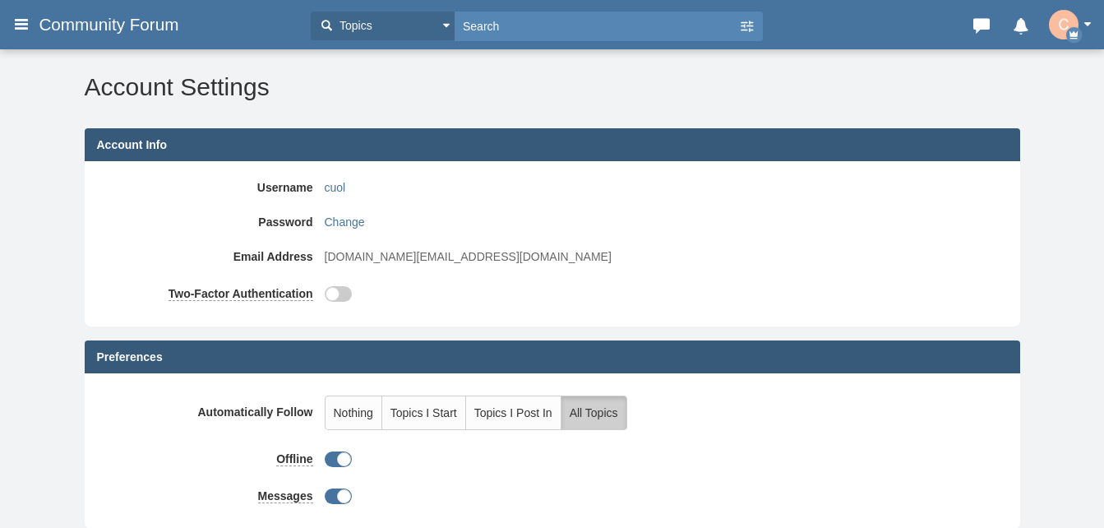
scroll to position [164, 0]
